Goal: Task Accomplishment & Management: Use online tool/utility

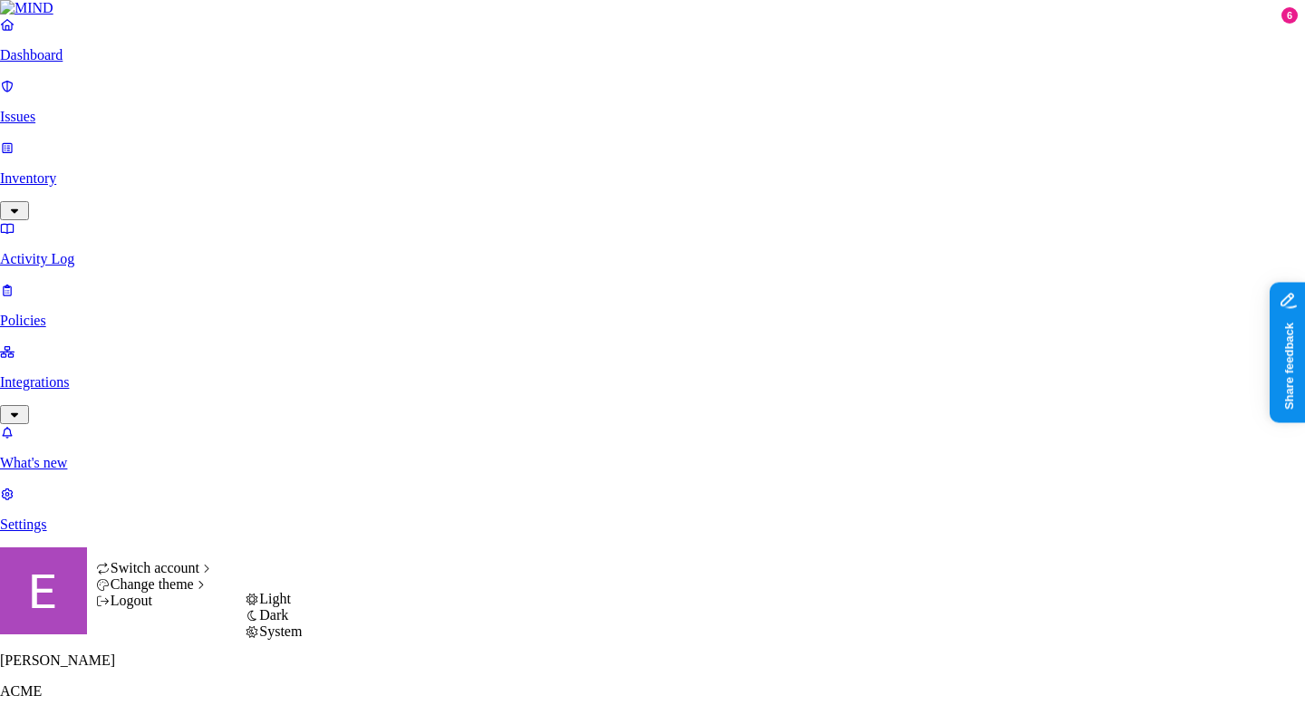
click at [288, 622] on span "Dark" at bounding box center [273, 614] width 29 height 15
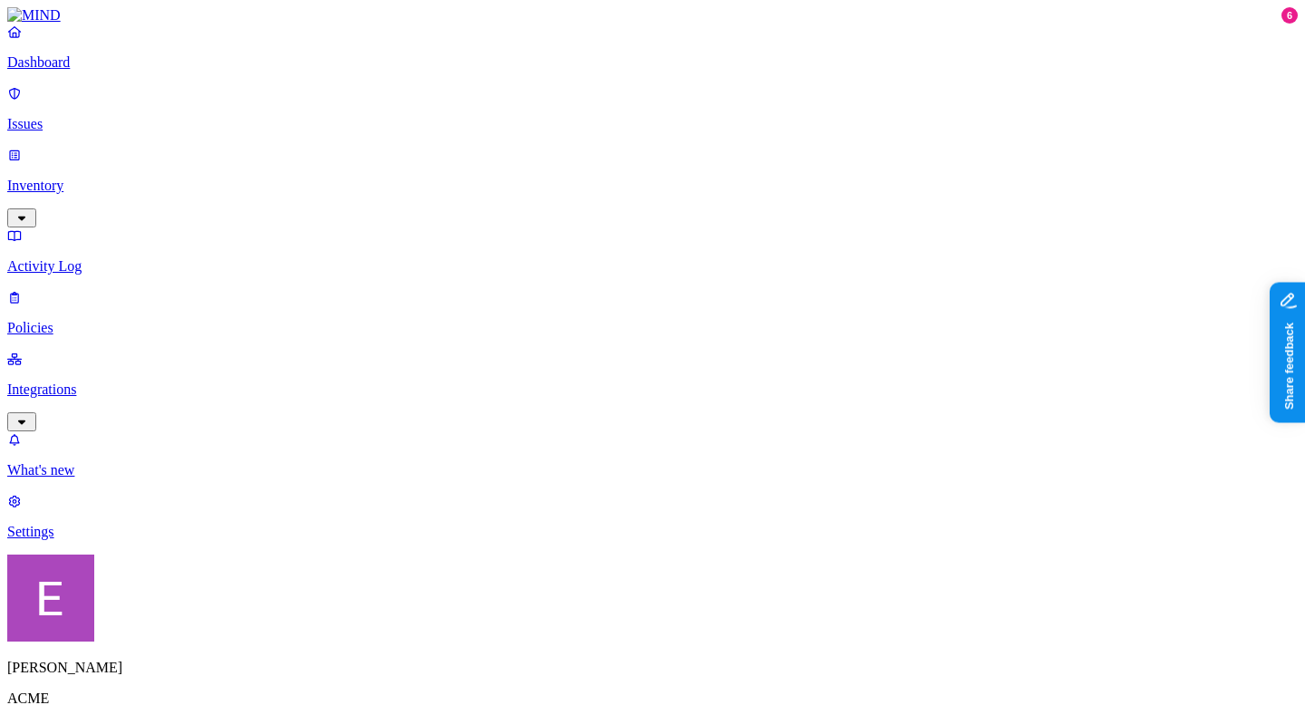
click at [135, 381] on p "Integrations" at bounding box center [652, 389] width 1290 height 16
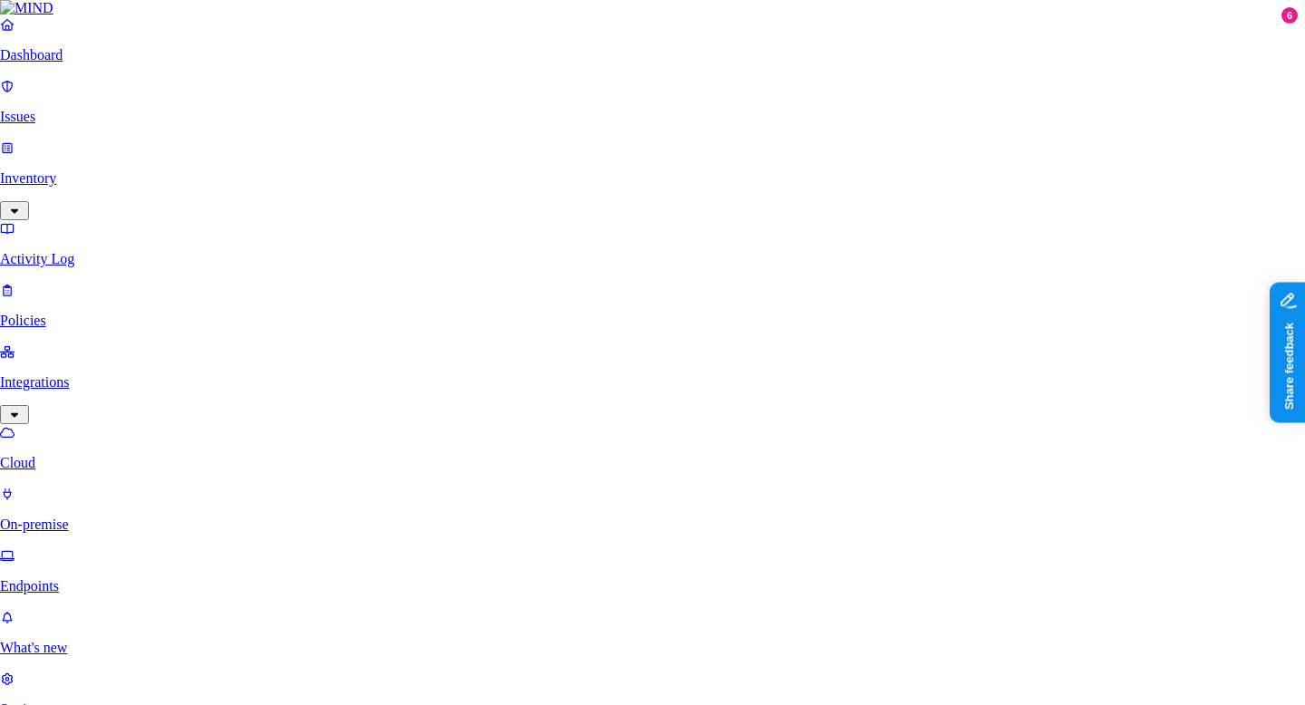
scroll to position [126, 0]
